Goal: Information Seeking & Learning: Understand process/instructions

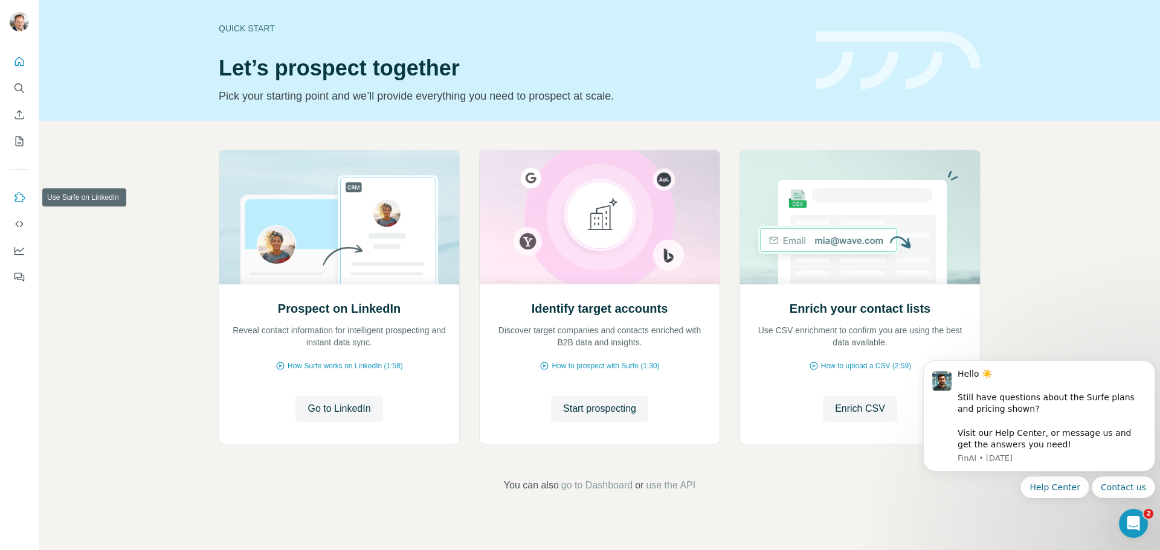
click at [19, 200] on icon "Use Surfe on LinkedIn" at bounding box center [19, 197] width 12 height 12
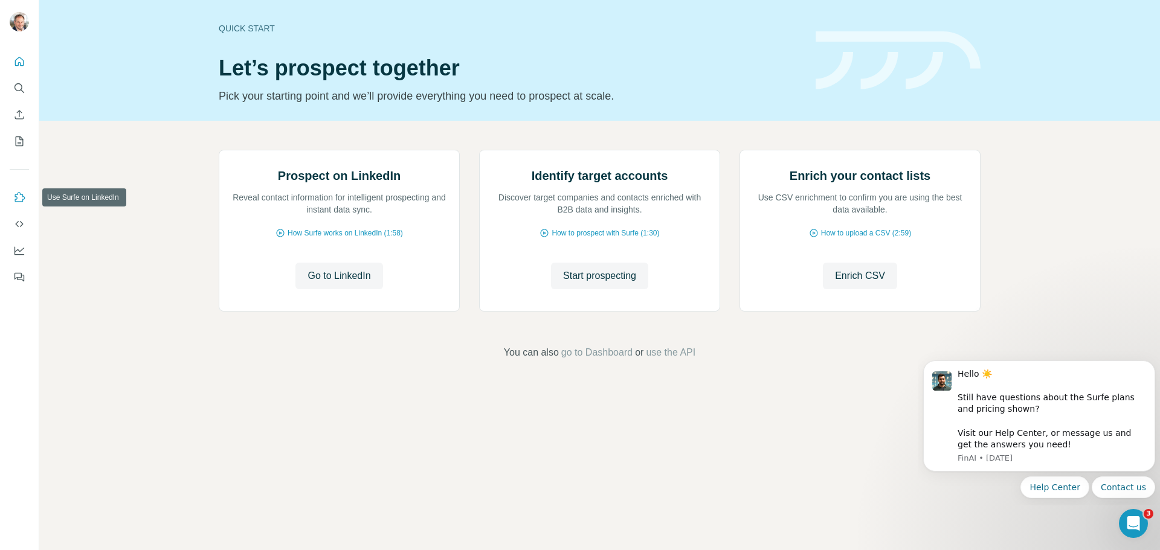
click at [18, 196] on icon "Use Surfe on LinkedIn" at bounding box center [19, 197] width 12 height 12
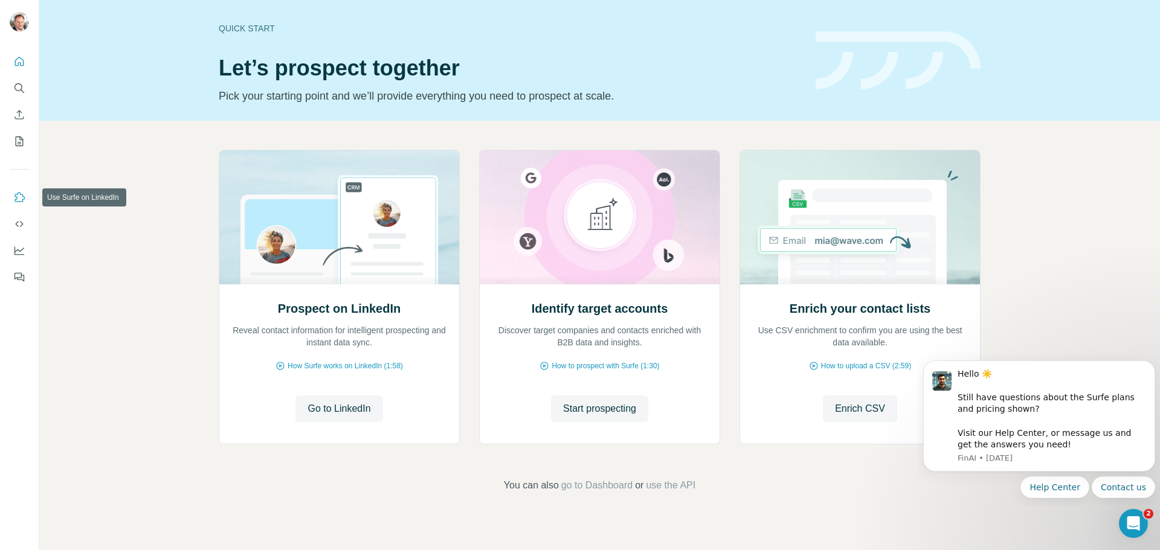
click at [22, 201] on icon "Use Surfe on LinkedIn" at bounding box center [19, 197] width 12 height 12
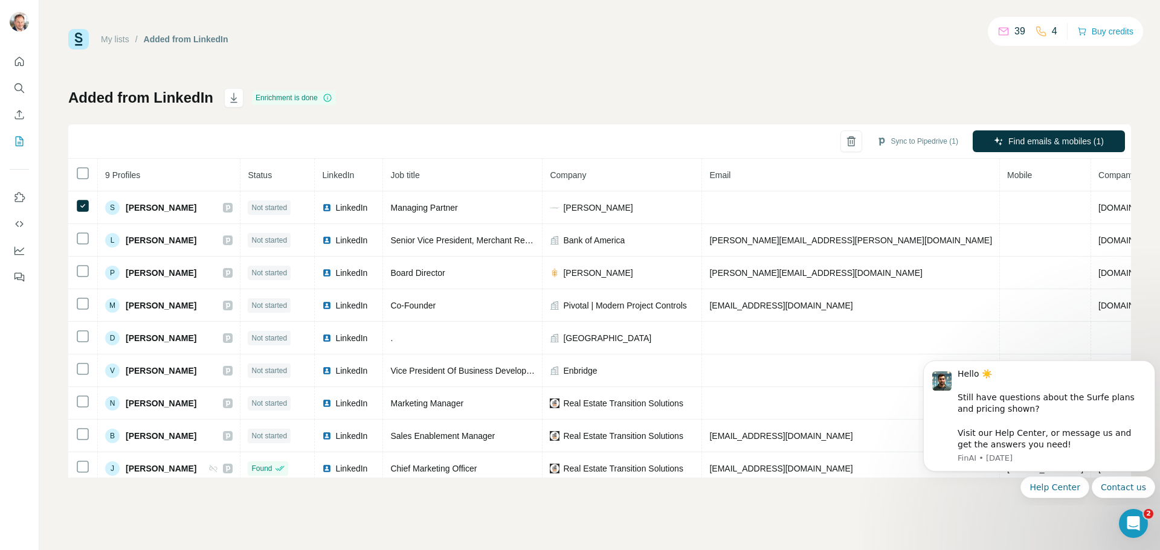
click at [853, 124] on div "Sync to Pipedrive (1) Find emails & mobiles (1)" at bounding box center [599, 141] width 1062 height 34
click at [845, 109] on div "Added from LinkedIn Enrichment is done Sync to Pipedrive (1) Find emails & mobi…" at bounding box center [599, 283] width 1062 height 390
click at [1109, 32] on button "Buy credits" at bounding box center [1105, 31] width 56 height 17
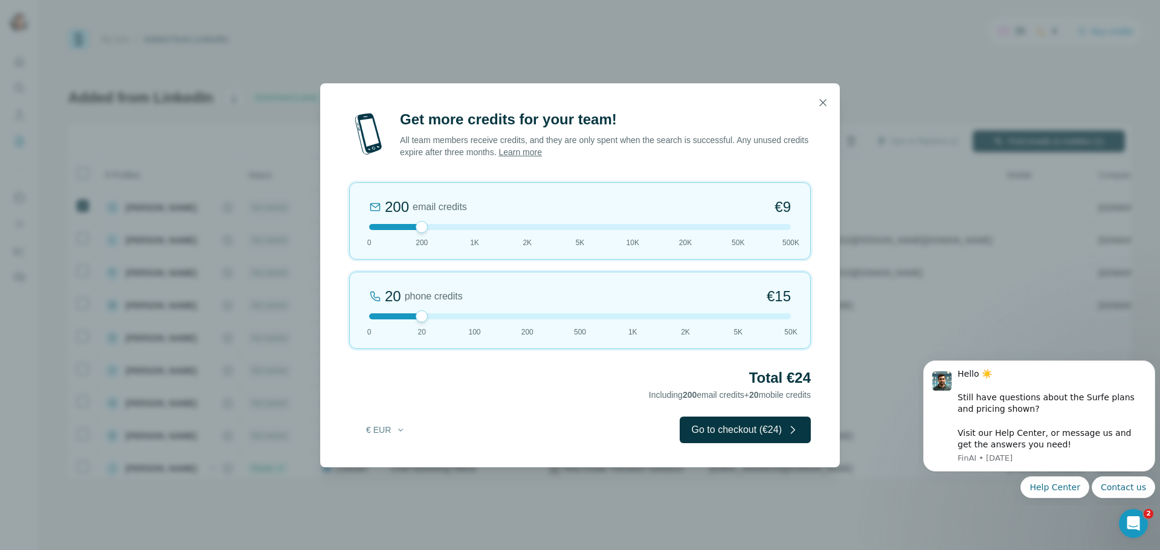
click at [542, 154] on link "Learn more" at bounding box center [519, 152] width 43 height 10
click at [821, 103] on icon "button" at bounding box center [823, 103] width 12 height 12
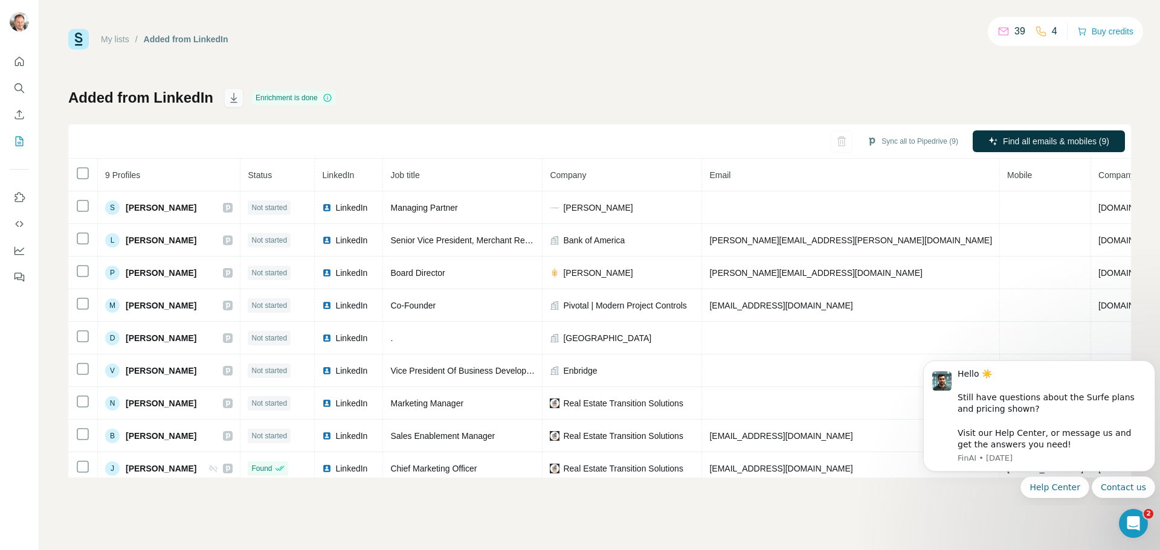
click at [231, 102] on icon "button" at bounding box center [233, 98] width 7 height 10
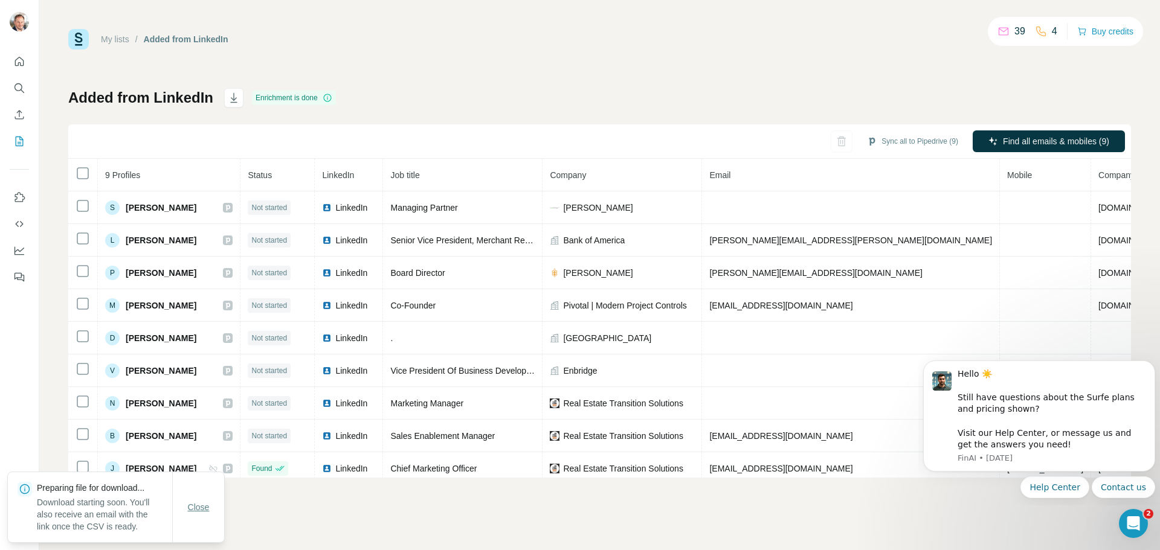
click at [197, 504] on span "Close" at bounding box center [199, 507] width 22 height 12
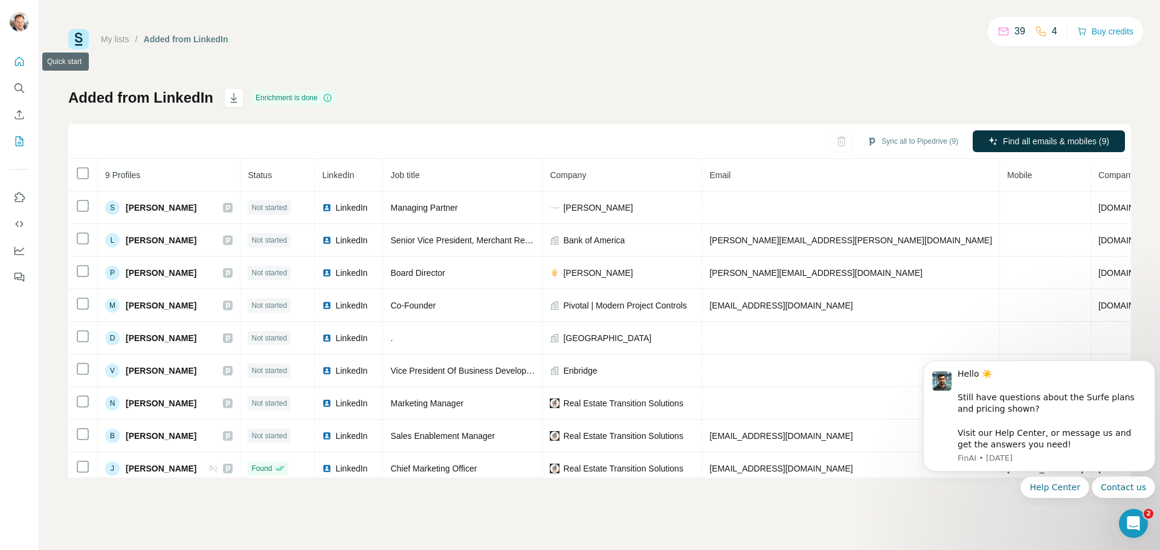
click at [19, 62] on icon "Quick start" at bounding box center [19, 62] width 12 height 12
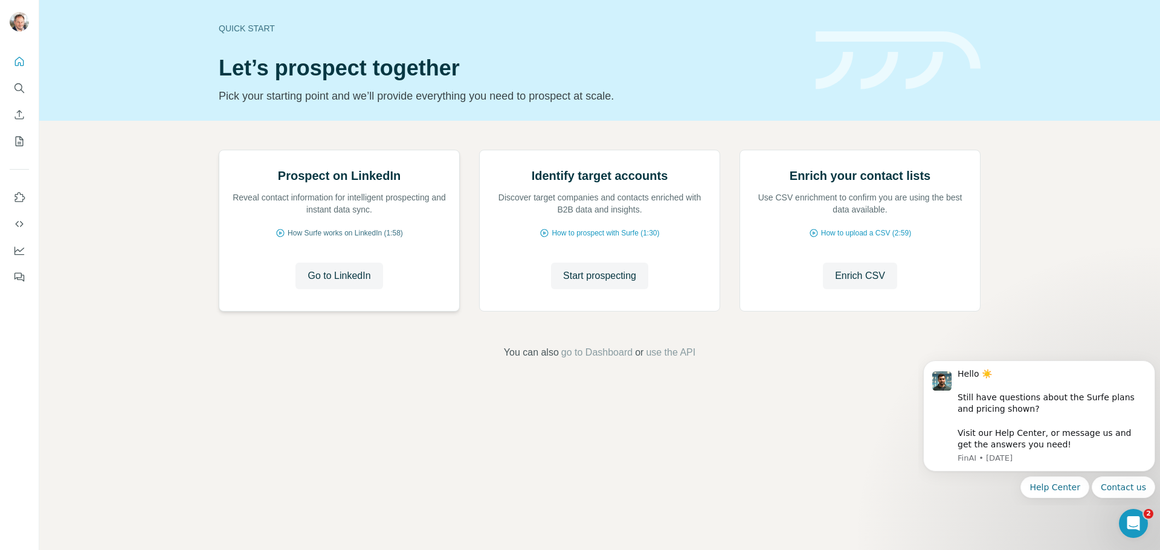
click at [332, 239] on span "How Surfe works on LinkedIn (1:58)" at bounding box center [344, 233] width 115 height 11
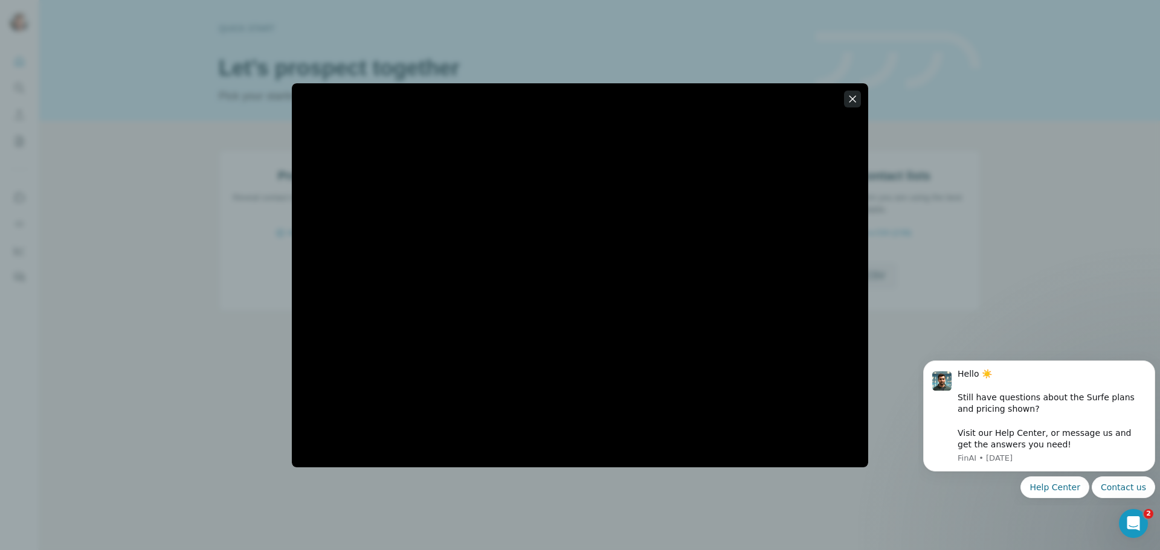
click at [850, 100] on icon "button" at bounding box center [852, 99] width 12 height 12
